Goal: Information Seeking & Learning: Learn about a topic

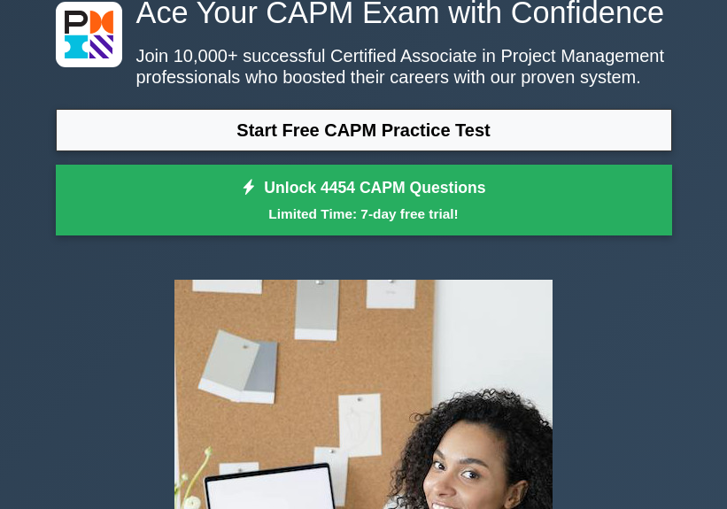
scroll to position [89, 0]
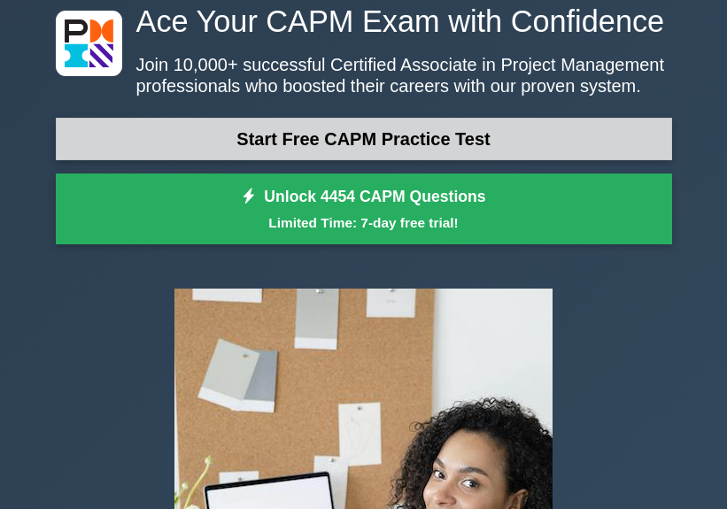
click at [320, 143] on link "Start Free CAPM Practice Test" at bounding box center [364, 139] width 617 height 43
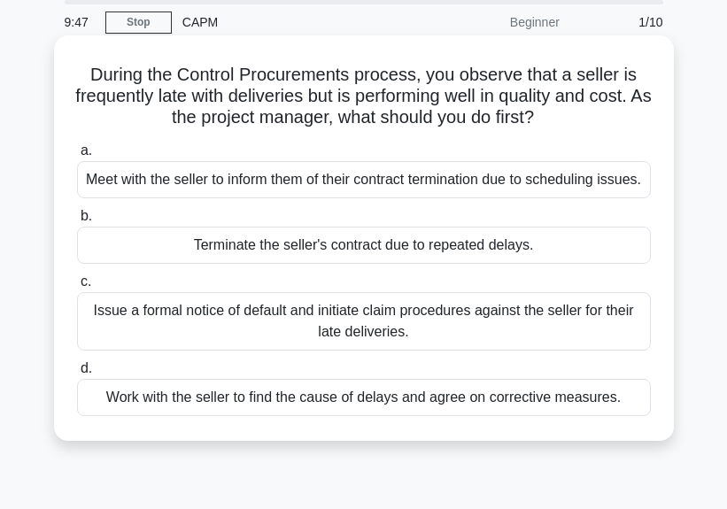
scroll to position [89, 0]
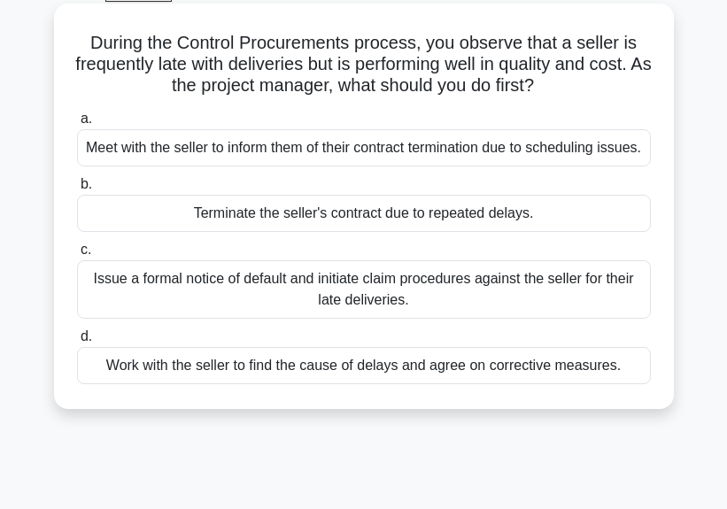
click at [246, 385] on div "Work with the seller to find the cause of delays and agree on corrective measur…" at bounding box center [364, 365] width 574 height 37
click at [77, 343] on input "d. Work with the seller to find the cause of delays and agree on corrective mea…" at bounding box center [77, 337] width 0 height 12
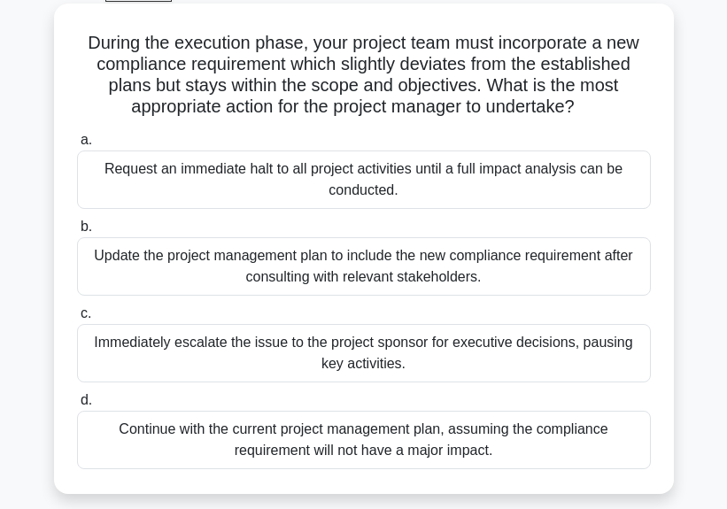
scroll to position [177, 0]
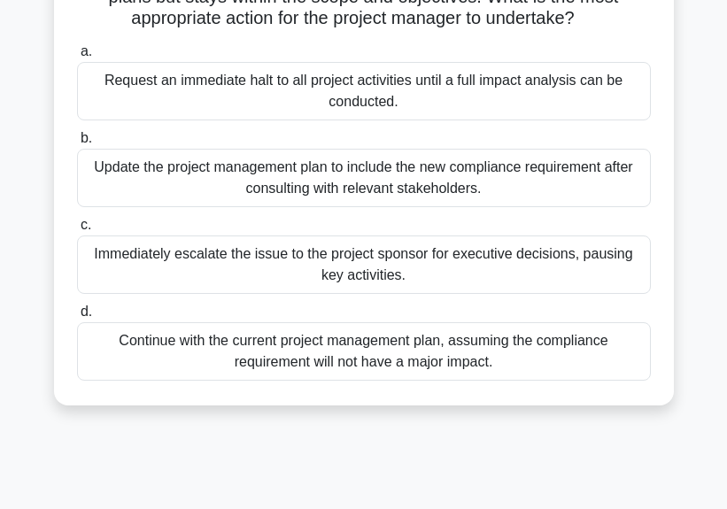
click at [316, 187] on div "Update the project management plan to include the new compliance requirement af…" at bounding box center [364, 178] width 574 height 58
click at [77, 144] on input "b. Update the project management plan to include the new compliance requirement…" at bounding box center [77, 139] width 0 height 12
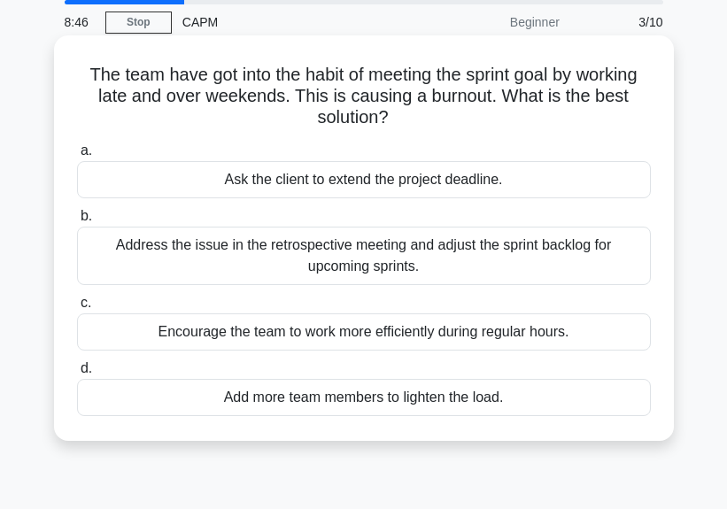
scroll to position [89, 0]
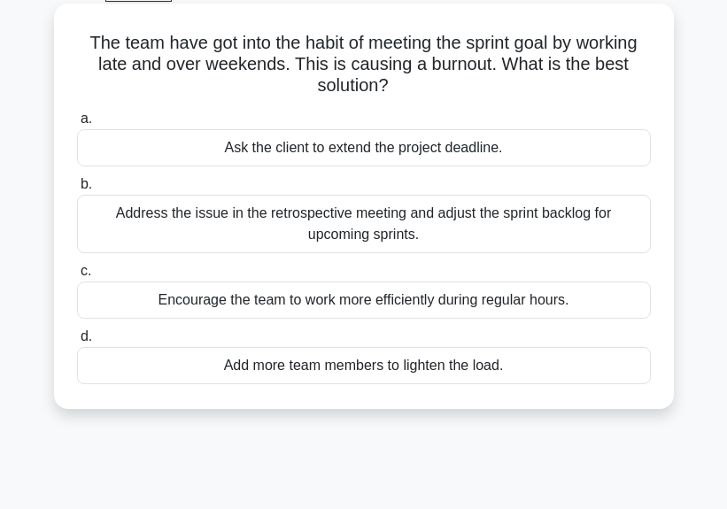
click at [335, 229] on div "Address the issue in the retrospective meeting and adjust the sprint backlog fo…" at bounding box center [364, 224] width 574 height 58
click at [77, 191] on input "b. Address the issue in the retrospective meeting and adjust the sprint backlog…" at bounding box center [77, 185] width 0 height 12
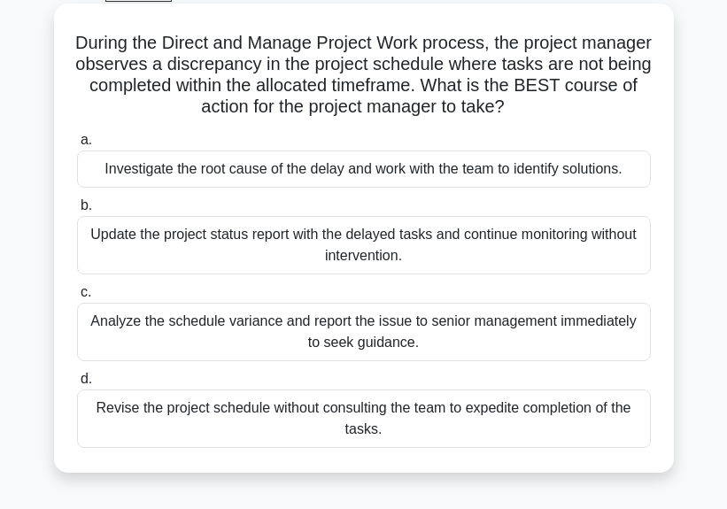
click at [313, 171] on div "Investigate the root cause of the delay and work with the team to identify solu…" at bounding box center [364, 169] width 574 height 37
click at [77, 146] on input "a. Investigate the root cause of the delay and work with the team to identify s…" at bounding box center [77, 141] width 0 height 12
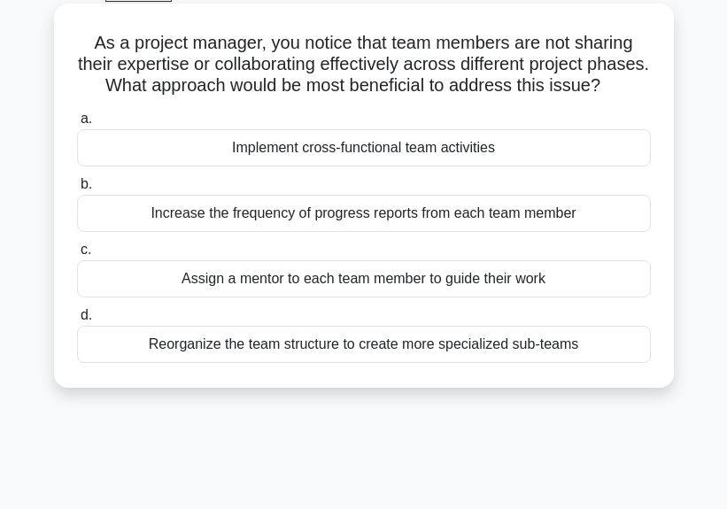
click at [381, 167] on div "Implement cross-functional team activities" at bounding box center [364, 147] width 574 height 37
click at [77, 125] on input "a. Implement cross-functional team activities" at bounding box center [77, 119] width 0 height 12
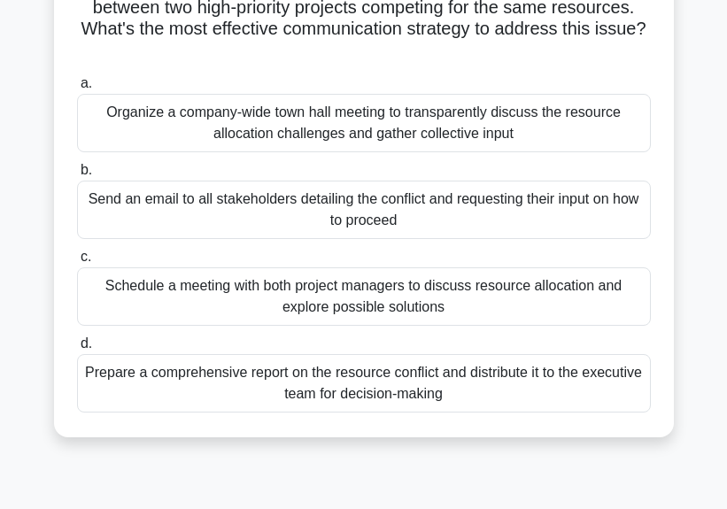
scroll to position [177, 0]
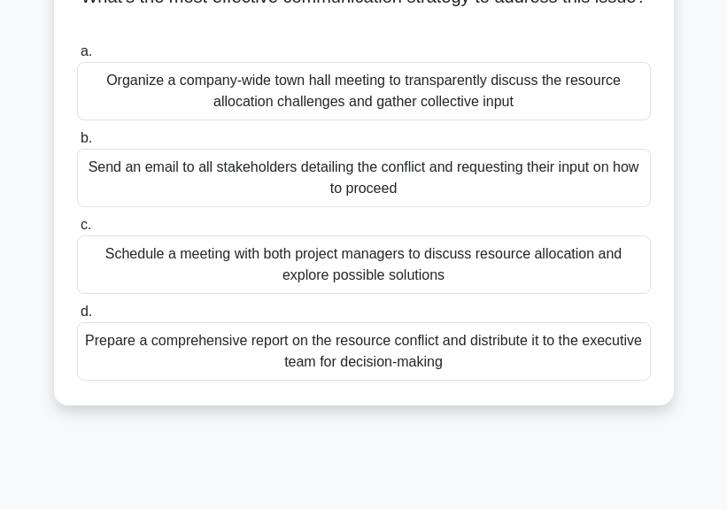
click at [479, 277] on div "Schedule a meeting with both project managers to discuss resource allocation an…" at bounding box center [364, 265] width 574 height 58
click at [77, 231] on input "c. Schedule a meeting with both project managers to discuss resource allocation…" at bounding box center [77, 226] width 0 height 12
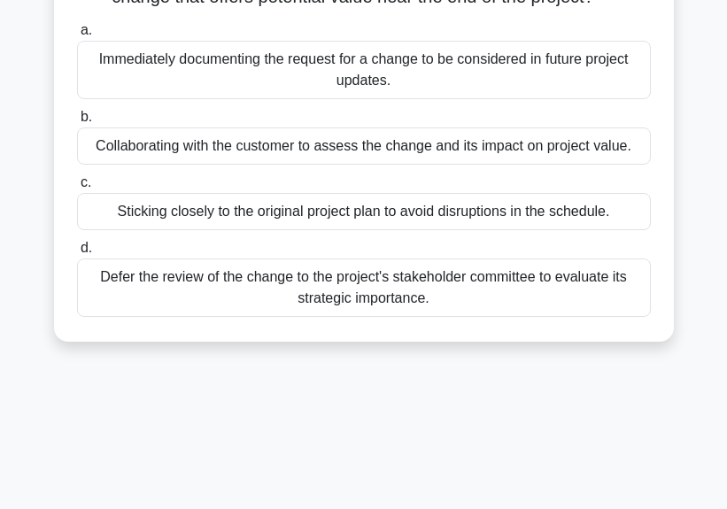
click at [362, 165] on div "Collaborating with the customer to assess the change and its impact on project …" at bounding box center [364, 146] width 574 height 37
click at [77, 123] on input "b. Collaborating with the customer to assess the change and its impact on proje…" at bounding box center [77, 118] width 0 height 12
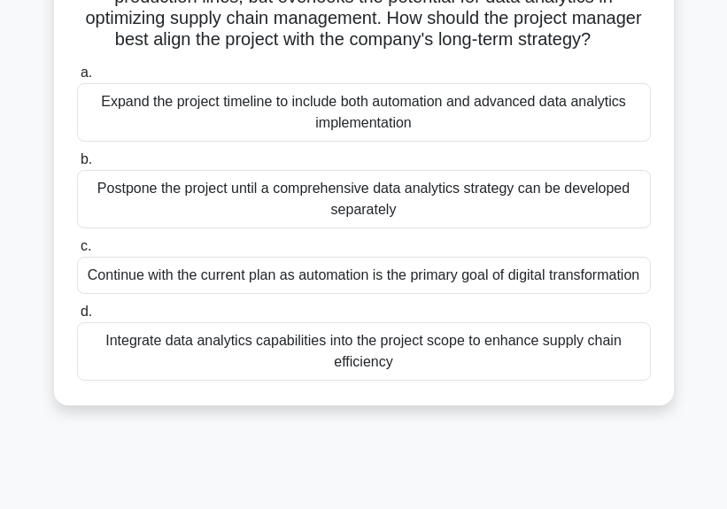
click at [280, 381] on div "Integrate data analytics capabilities into the project scope to enhance supply …" at bounding box center [364, 352] width 574 height 58
click at [77, 318] on input "d. Integrate data analytics capabilities into the project scope to enhance supp…" at bounding box center [77, 313] width 0 height 12
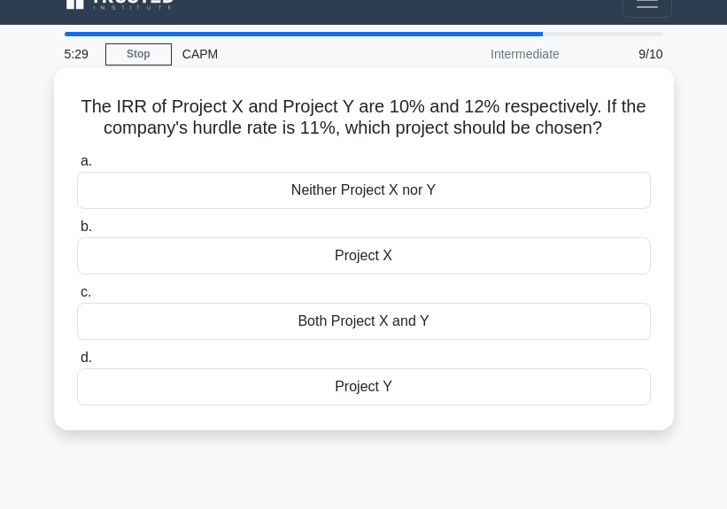
scroll to position [0, 0]
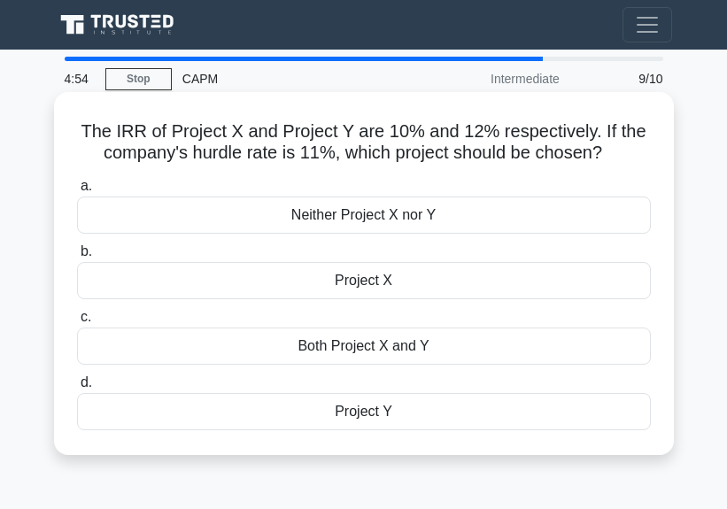
click at [374, 412] on div "Project Y" at bounding box center [364, 411] width 574 height 37
click at [77, 389] on input "d. Project Y" at bounding box center [77, 383] width 0 height 12
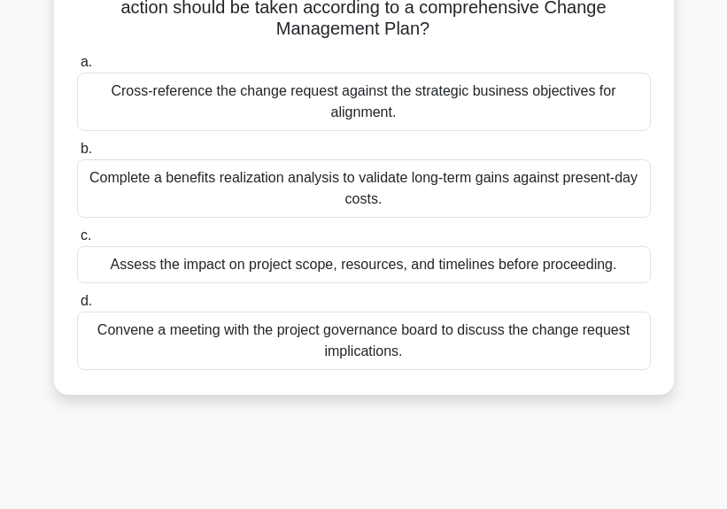
scroll to position [177, 0]
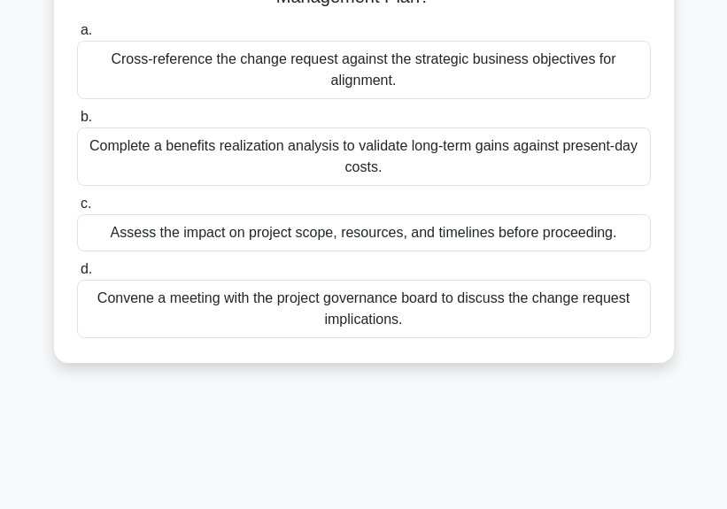
click at [313, 229] on div "Assess the impact on project scope, resources, and timelines before proceeding." at bounding box center [364, 232] width 574 height 37
click at [77, 210] on input "c. Assess the impact on project scope, resources, and timelines before proceedi…" at bounding box center [77, 204] width 0 height 12
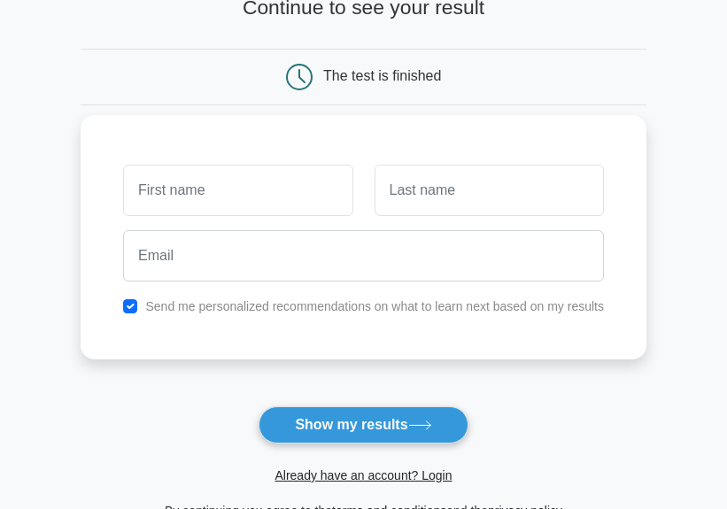
scroll to position [89, 0]
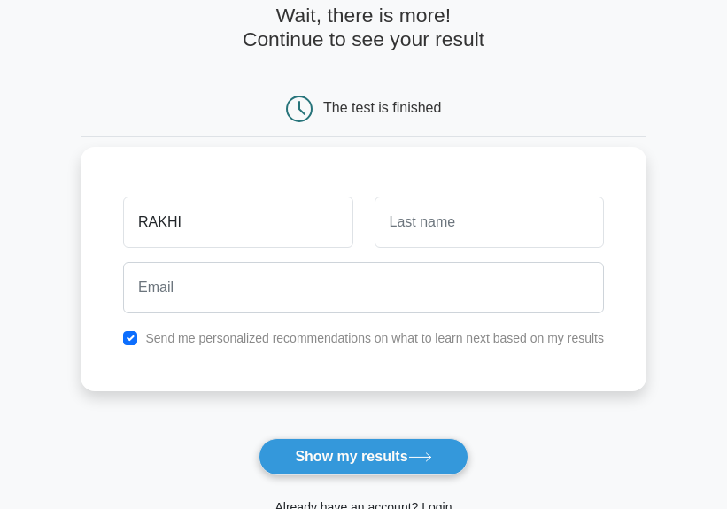
type input "RAKHI"
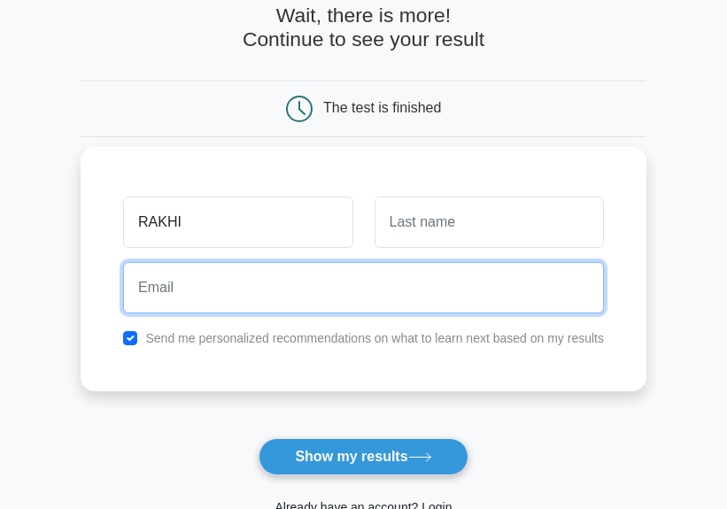
click at [243, 304] on input "email" at bounding box center [363, 287] width 481 height 51
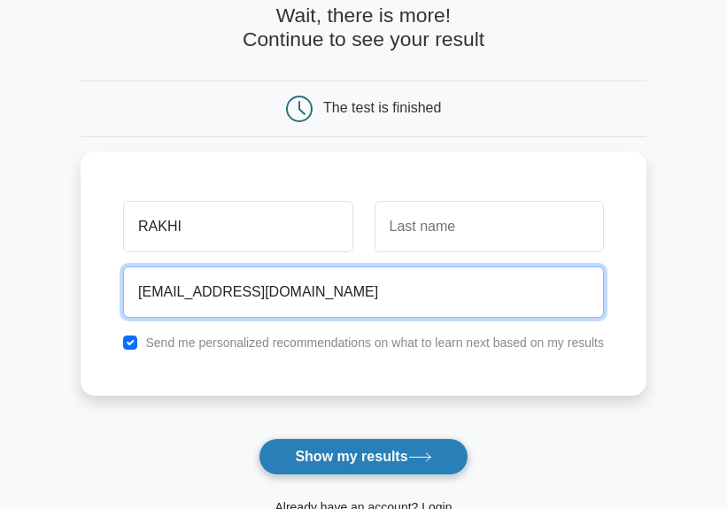
type input "RAKHIGHANATA6@GMAIL.COM"
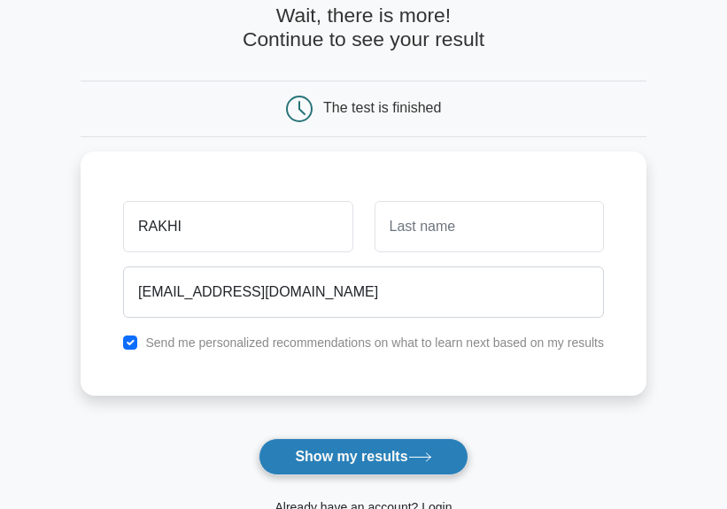
click at [325, 447] on button "Show my results" at bounding box center [363, 457] width 209 height 37
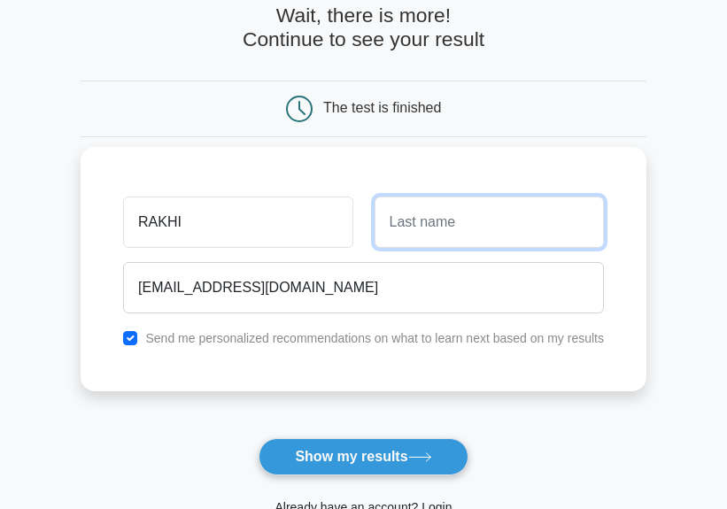
click at [398, 222] on input "text" at bounding box center [489, 222] width 229 height 51
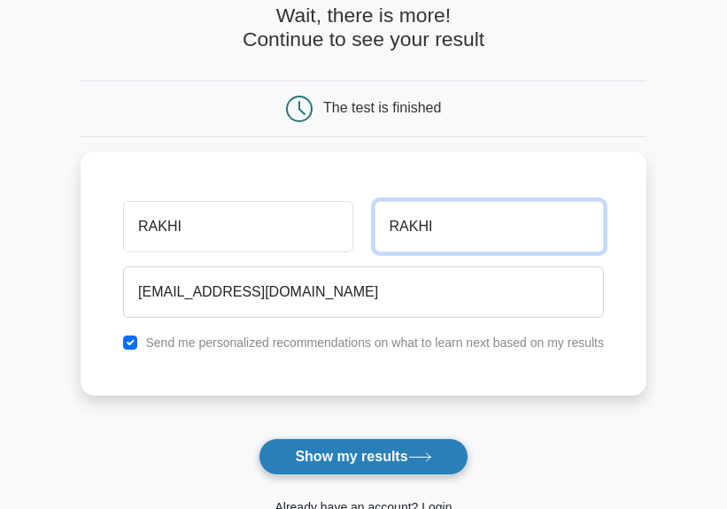
type input "RAKHI"
click at [357, 452] on button "Show my results" at bounding box center [363, 457] width 209 height 37
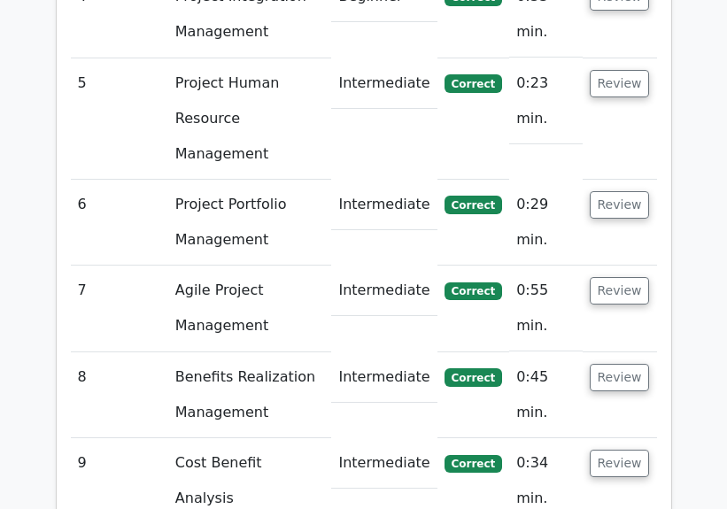
scroll to position [2658, 0]
